Goal: Task Accomplishment & Management: Manage account settings

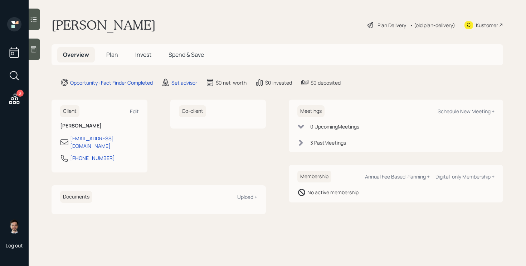
click at [302, 22] on div "Michael Barnes Plan Delivery • (old plan-delivery) Kustomer" at bounding box center [276, 25] width 451 height 16
click at [276, 115] on div "Client Edit Michael Barnes mike11barnes.mb@gmail.com 301-356-2569 Co-client Doc…" at bounding box center [276, 157] width 451 height 114
click at [182, 82] on div "Set advisor" at bounding box center [184, 83] width 26 height 8
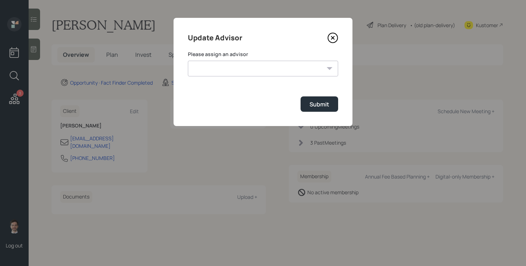
click at [274, 74] on select "James DiStasi Robby Grisanti Jonah Coleman Tyler End Treva Nostdahl Eric Schwar…" at bounding box center [263, 69] width 150 height 16
select select "ef6b64e1-8f62-4a74-b865-a7df4b35b836"
click at [188, 61] on select "James DiStasi Robby Grisanti Jonah Coleman Tyler End Treva Nostdahl Eric Schwar…" at bounding box center [263, 69] width 150 height 16
click at [321, 101] on div "Submit" at bounding box center [319, 104] width 20 height 8
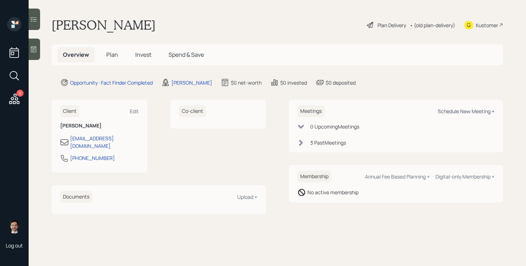
click at [458, 111] on div "Schedule New Meeting +" at bounding box center [465, 111] width 57 height 7
select select "ef6b64e1-8f62-4a74-b865-a7df4b35b836"
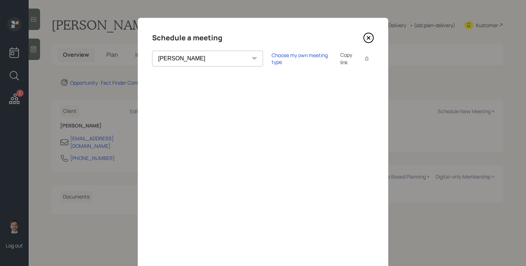
click at [368, 41] on icon at bounding box center [368, 38] width 11 height 11
